Goal: Complete application form: Complete application form

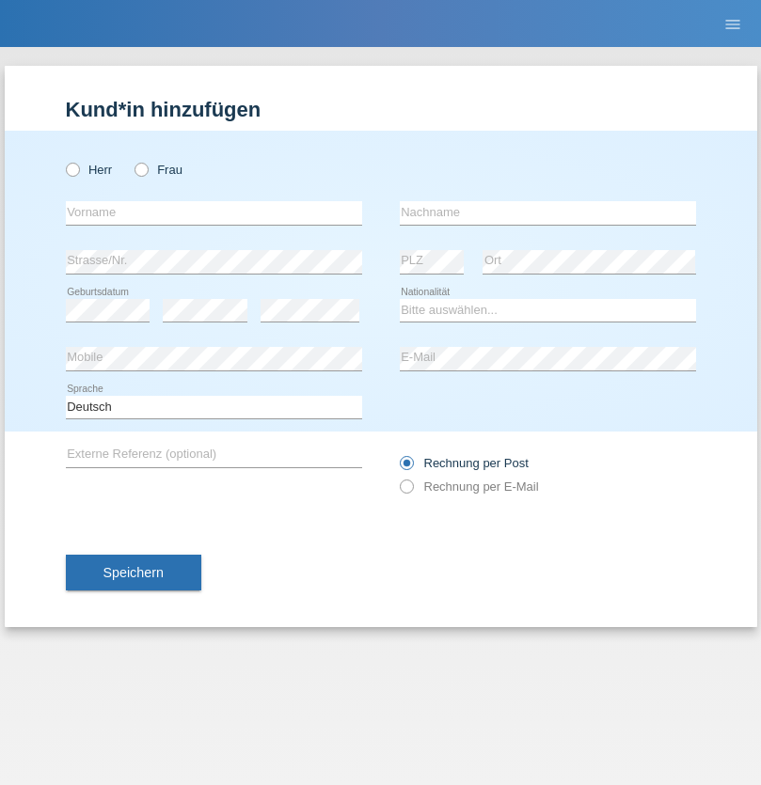
radio input "true"
click at [213, 212] on input "text" at bounding box center [214, 213] width 296 height 24
type input "Gianvincenzo"
click at [547, 212] on input "text" at bounding box center [548, 213] width 296 height 24
type input "[PERSON_NAME]"
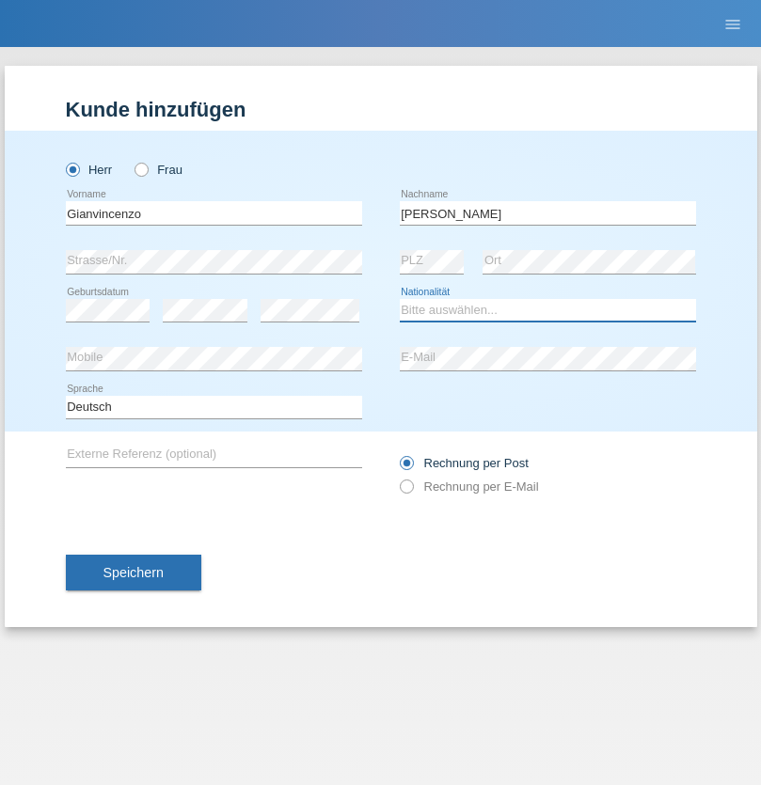
select select "IT"
select select "C"
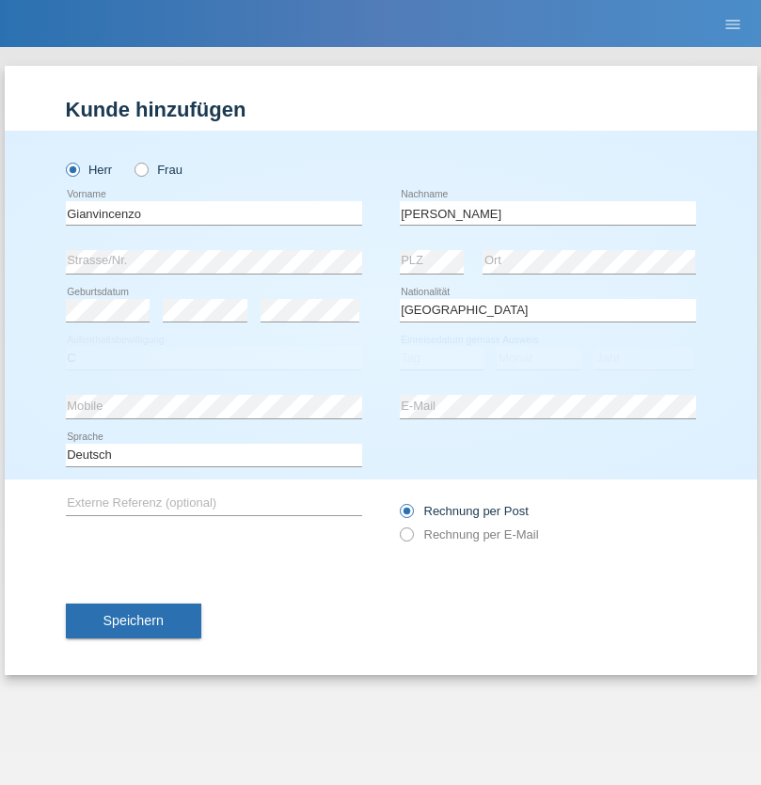
select select "28"
select select "01"
select select "2016"
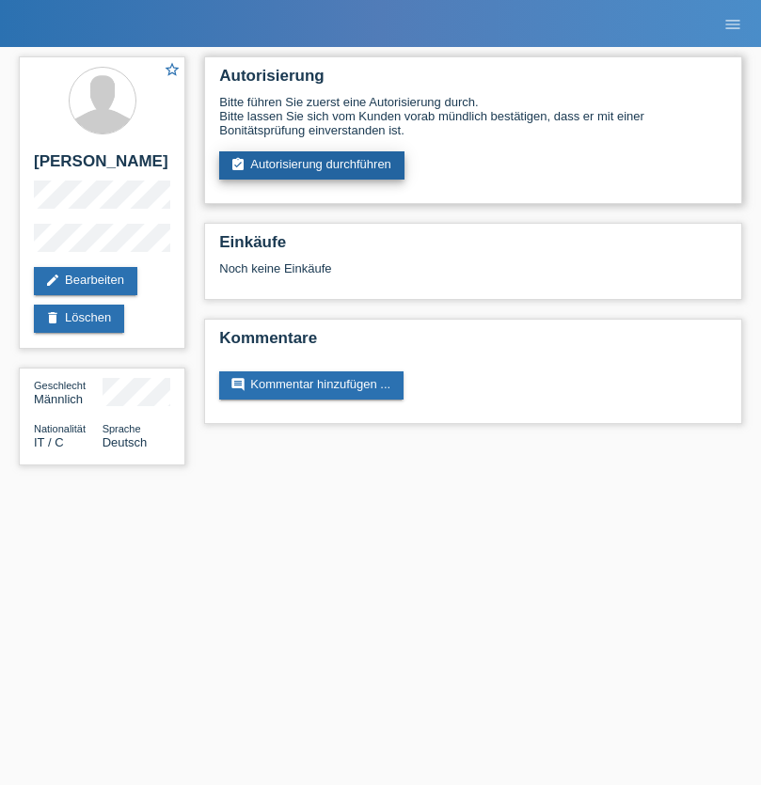
click at [312, 165] on link "assignment_turned_in Autorisierung durchführen" at bounding box center [311, 165] width 185 height 28
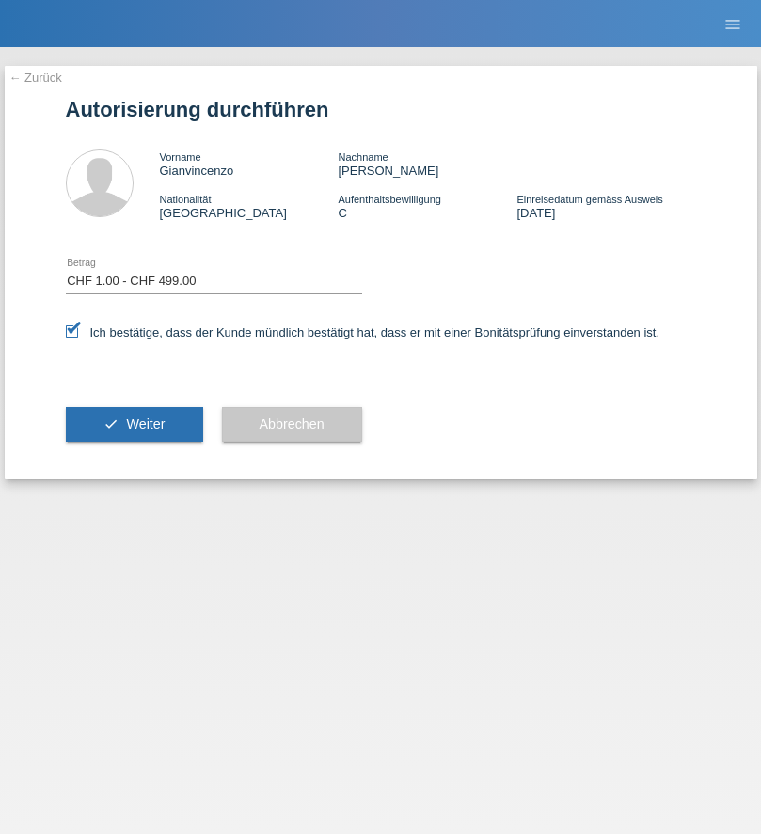
select select "1"
click at [133, 424] on span "Weiter" at bounding box center [145, 423] width 39 height 15
